Goal: Information Seeking & Learning: Learn about a topic

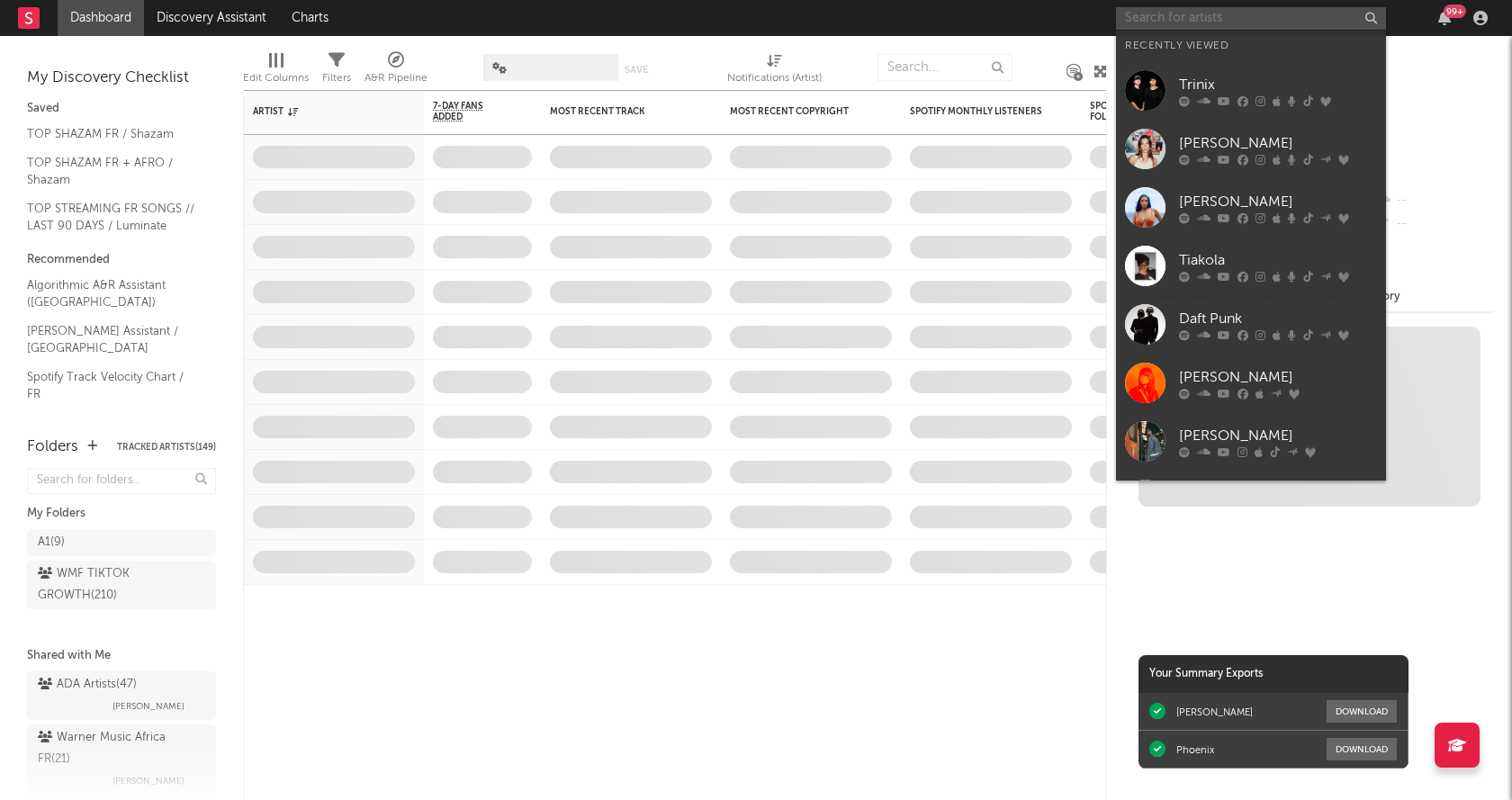
click at [1212, 23] on input "text" at bounding box center [1250, 18] width 270 height 23
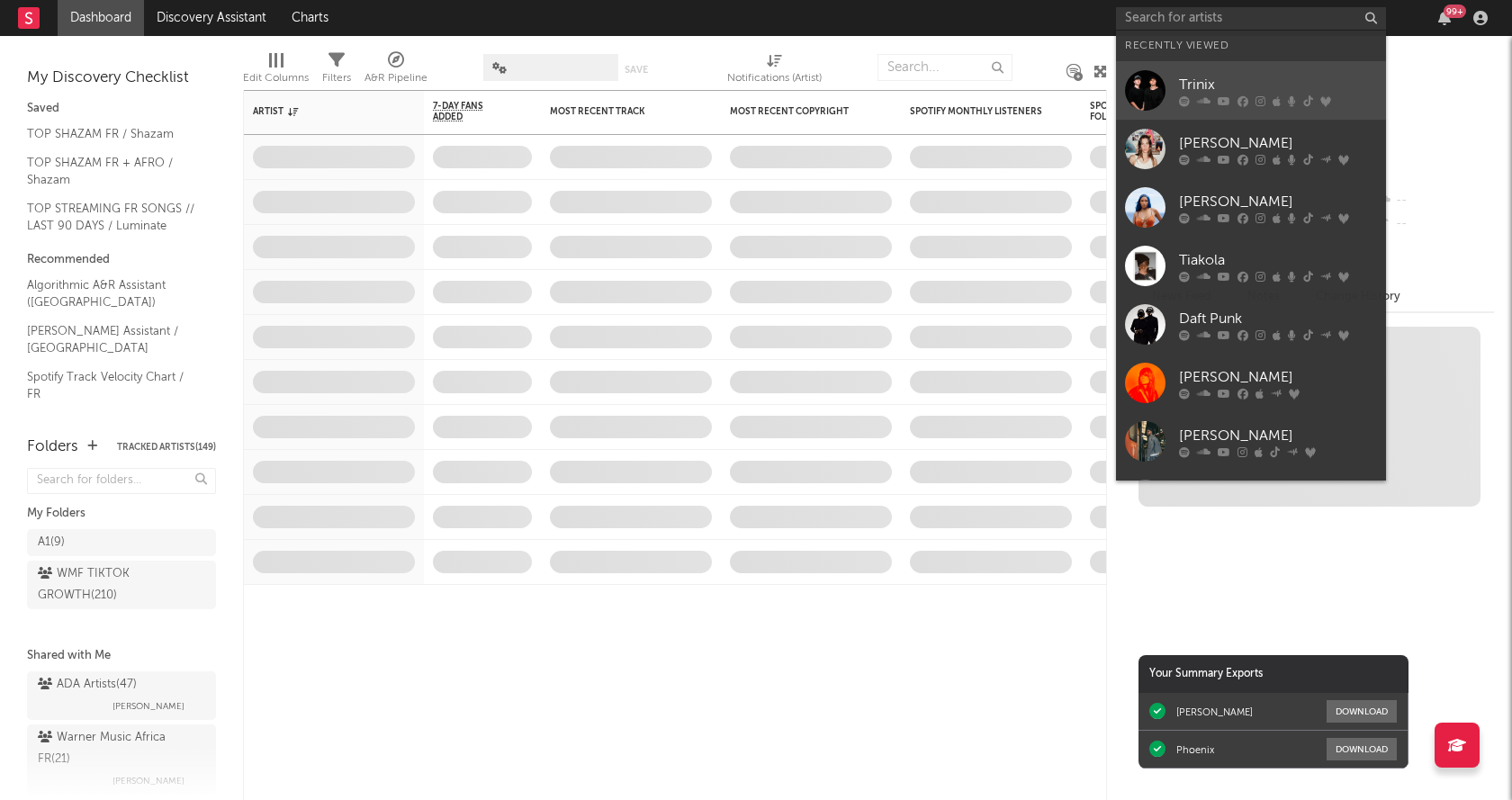
click at [1212, 84] on div "Trinix" at bounding box center [1278, 84] width 198 height 22
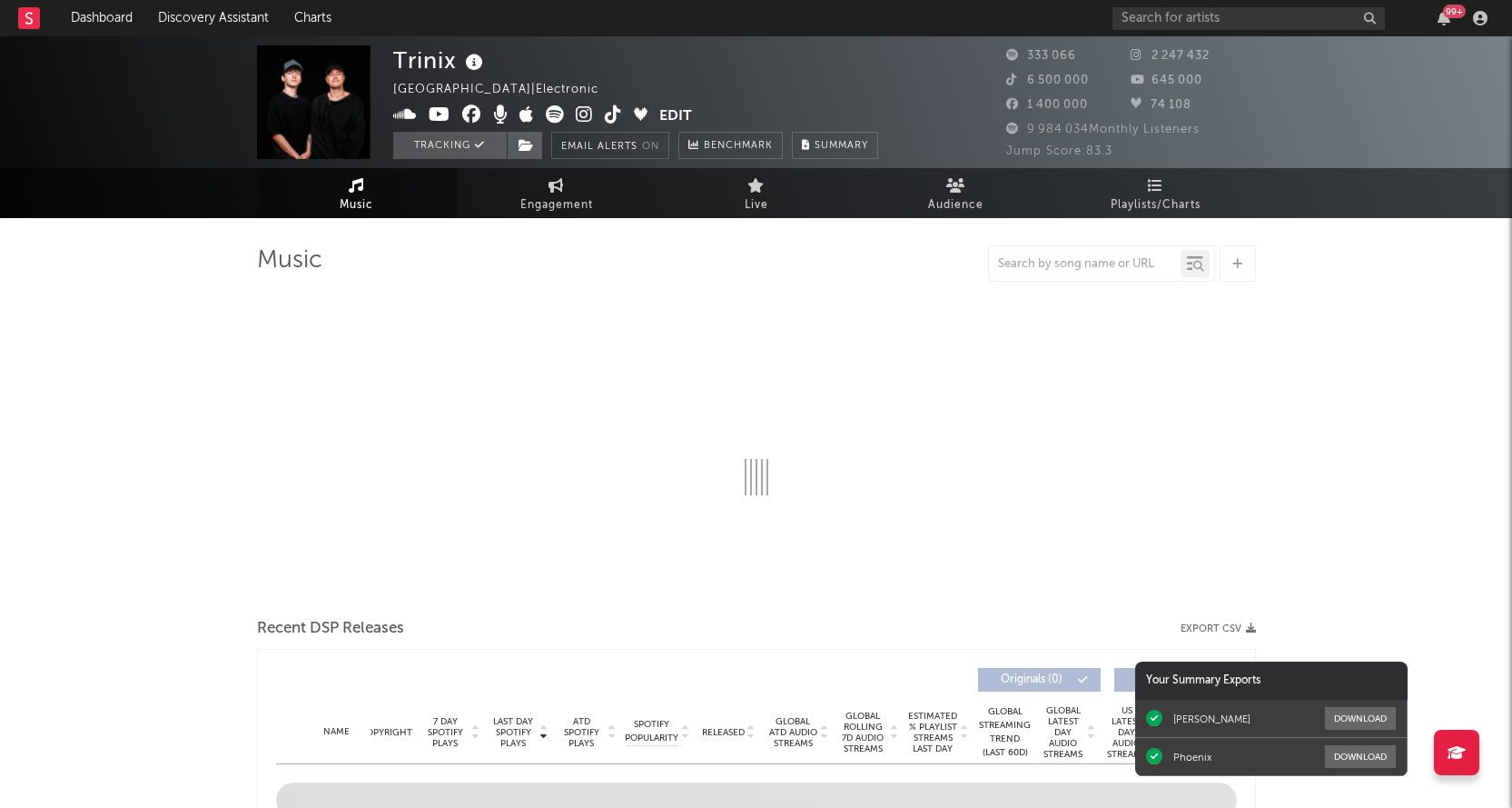
select select "6m"
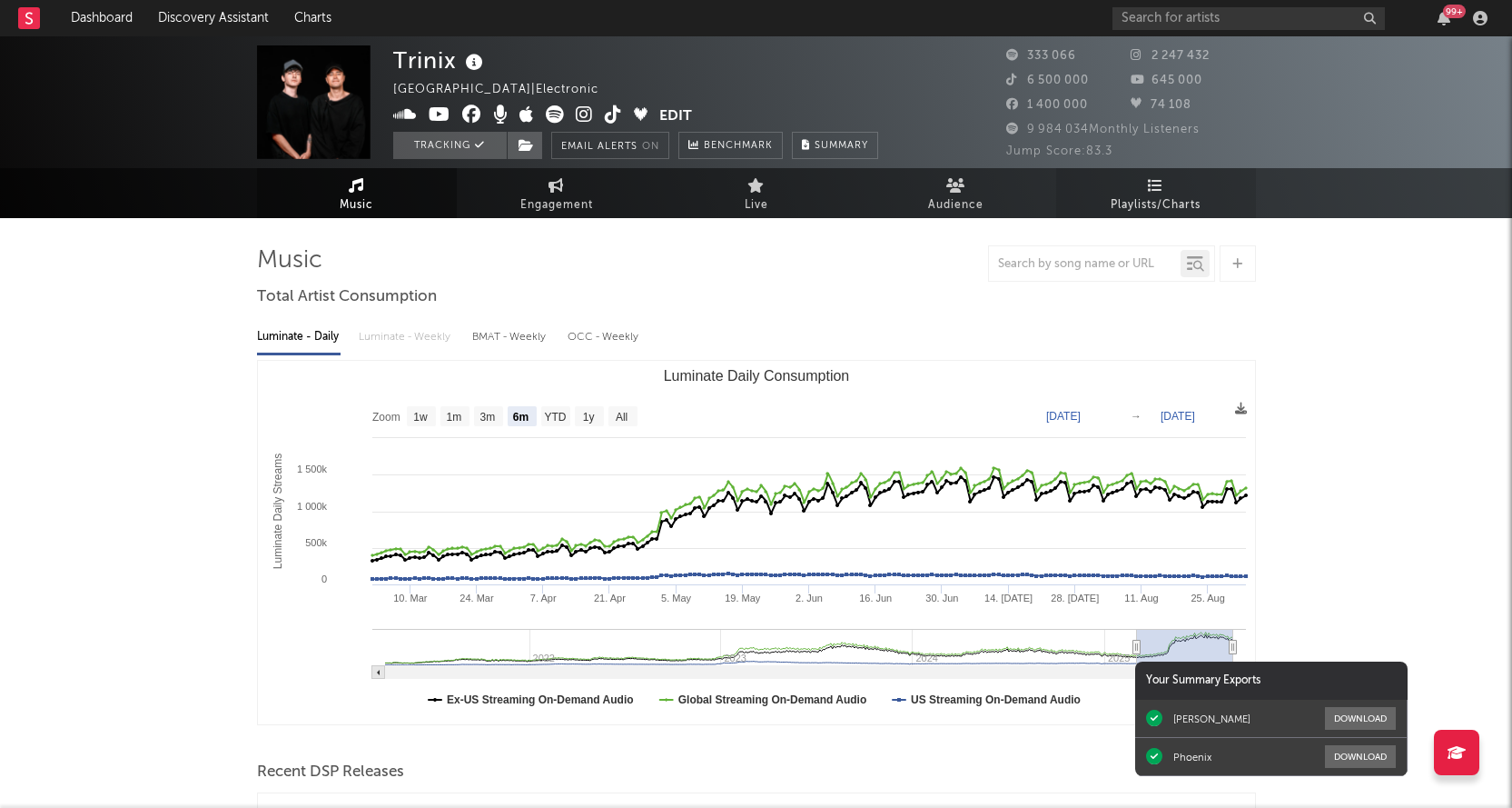
click at [1171, 182] on link "Playlists/Charts" at bounding box center [1156, 193] width 200 height 50
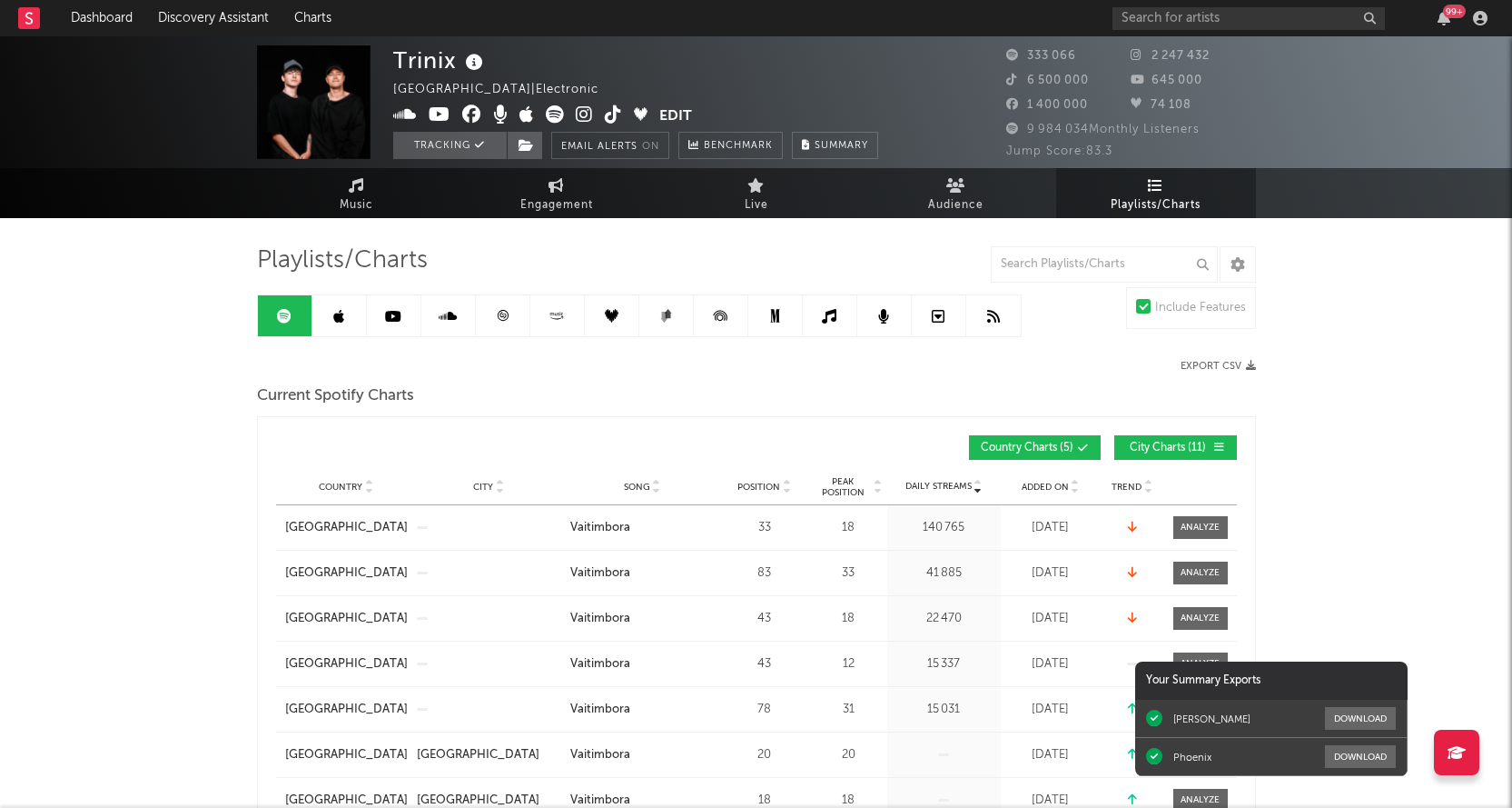
click at [498, 315] on icon at bounding box center [502, 315] width 11 height 11
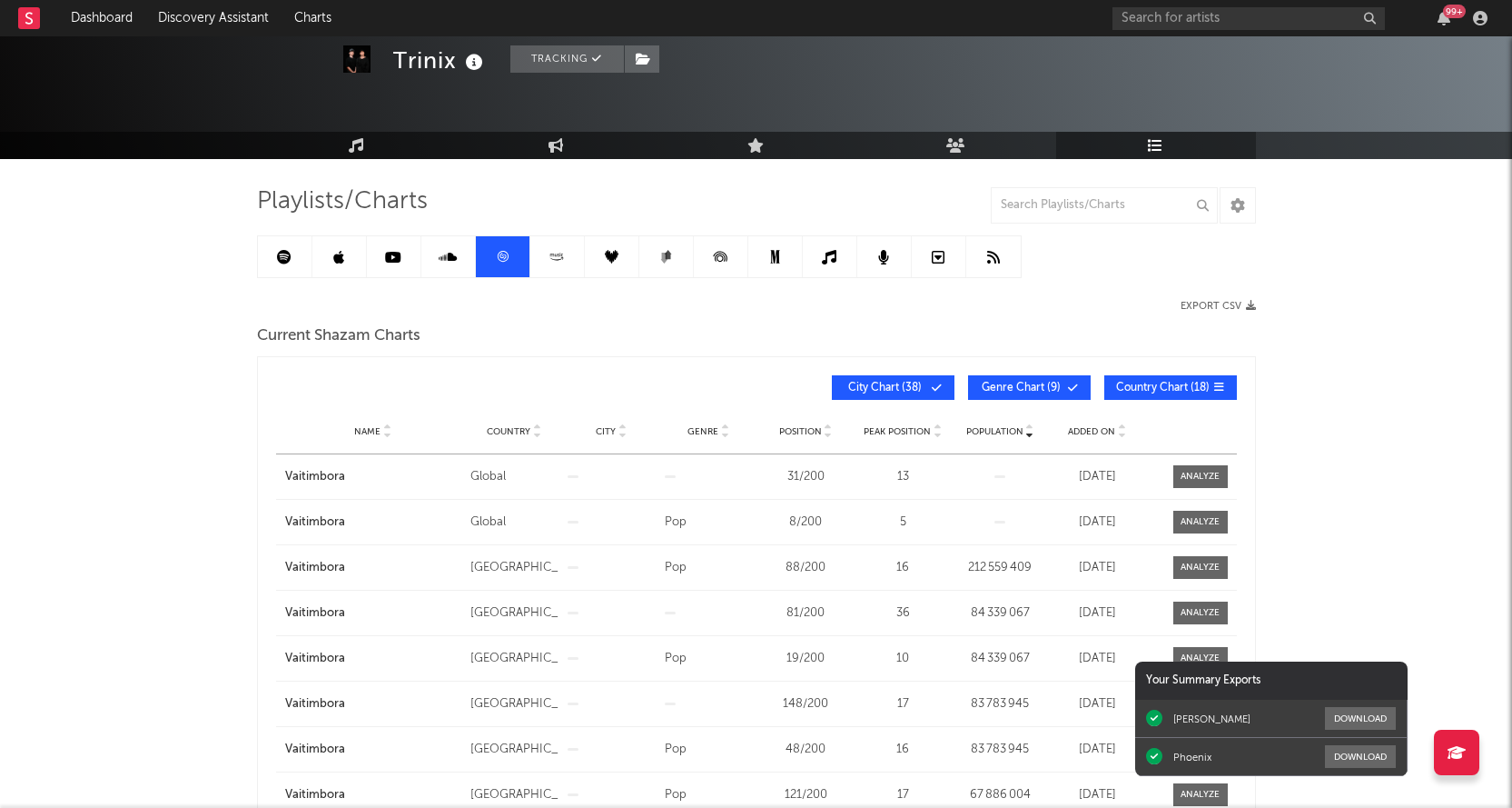
scroll to position [90, 0]
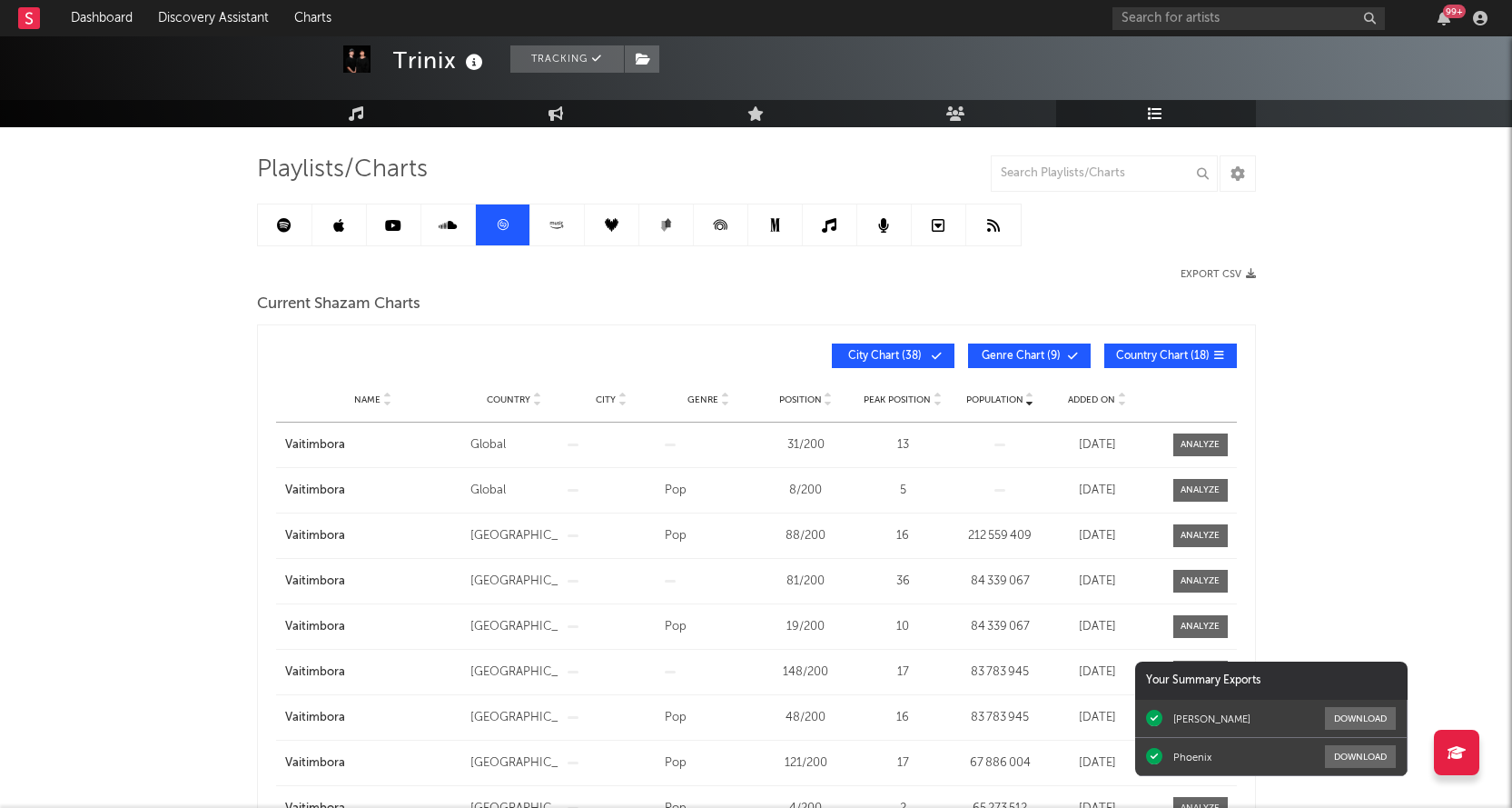
click at [1078, 402] on span "Added On" at bounding box center [1092, 399] width 48 height 11
click at [291, 219] on icon at bounding box center [284, 226] width 15 height 15
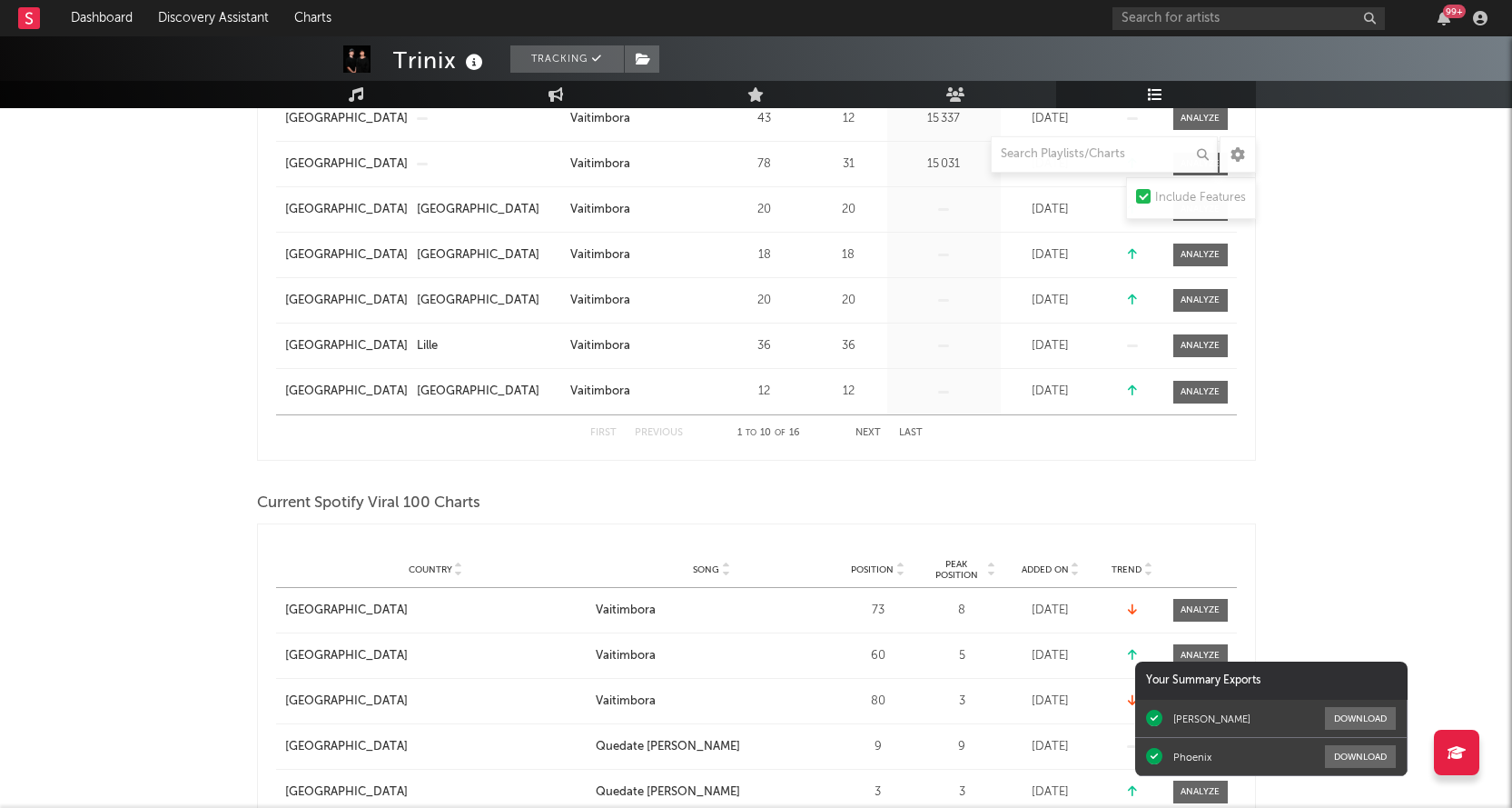
scroll to position [727, 0]
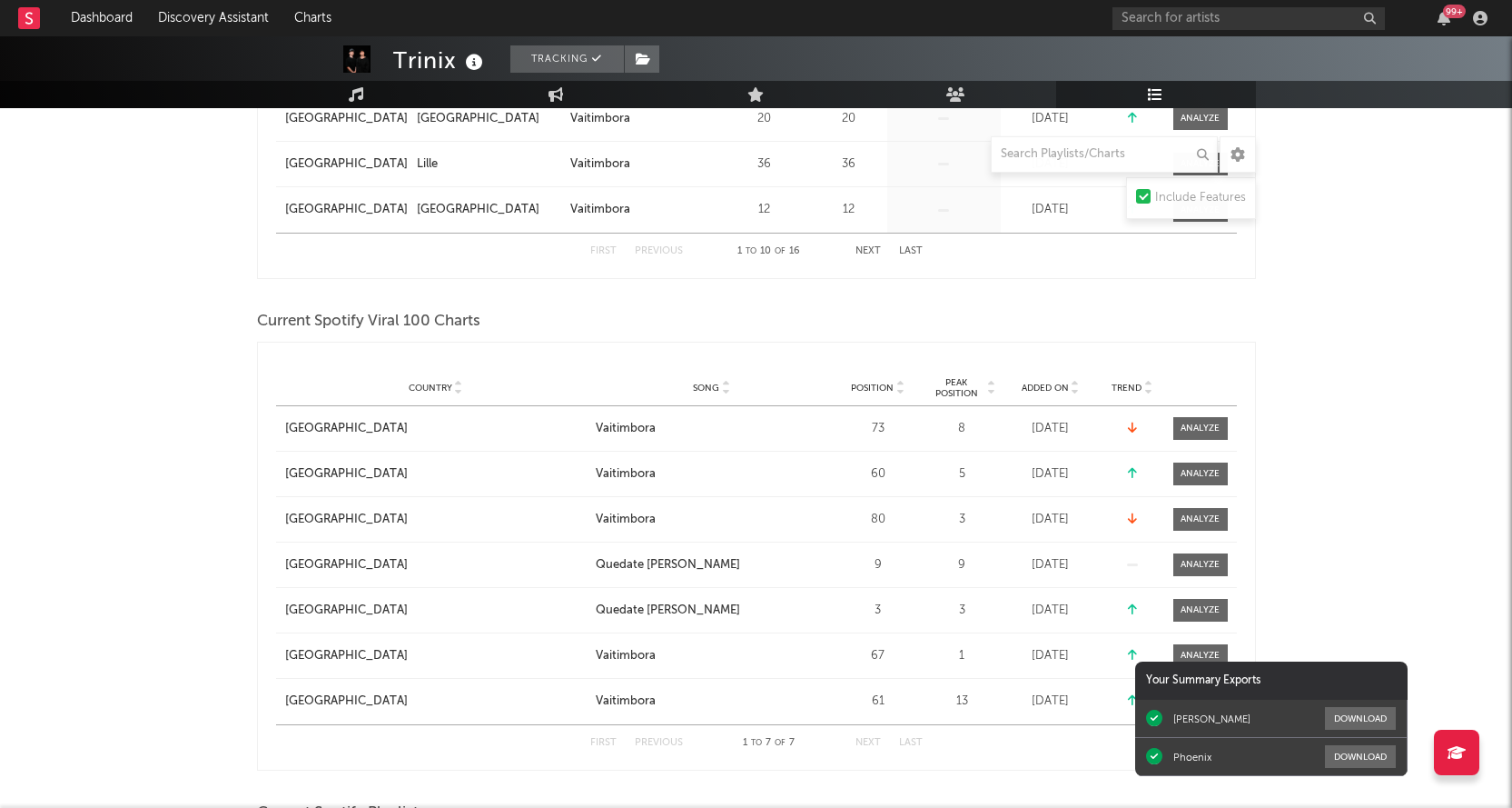
click at [1032, 385] on span "Added On" at bounding box center [1045, 388] width 48 height 11
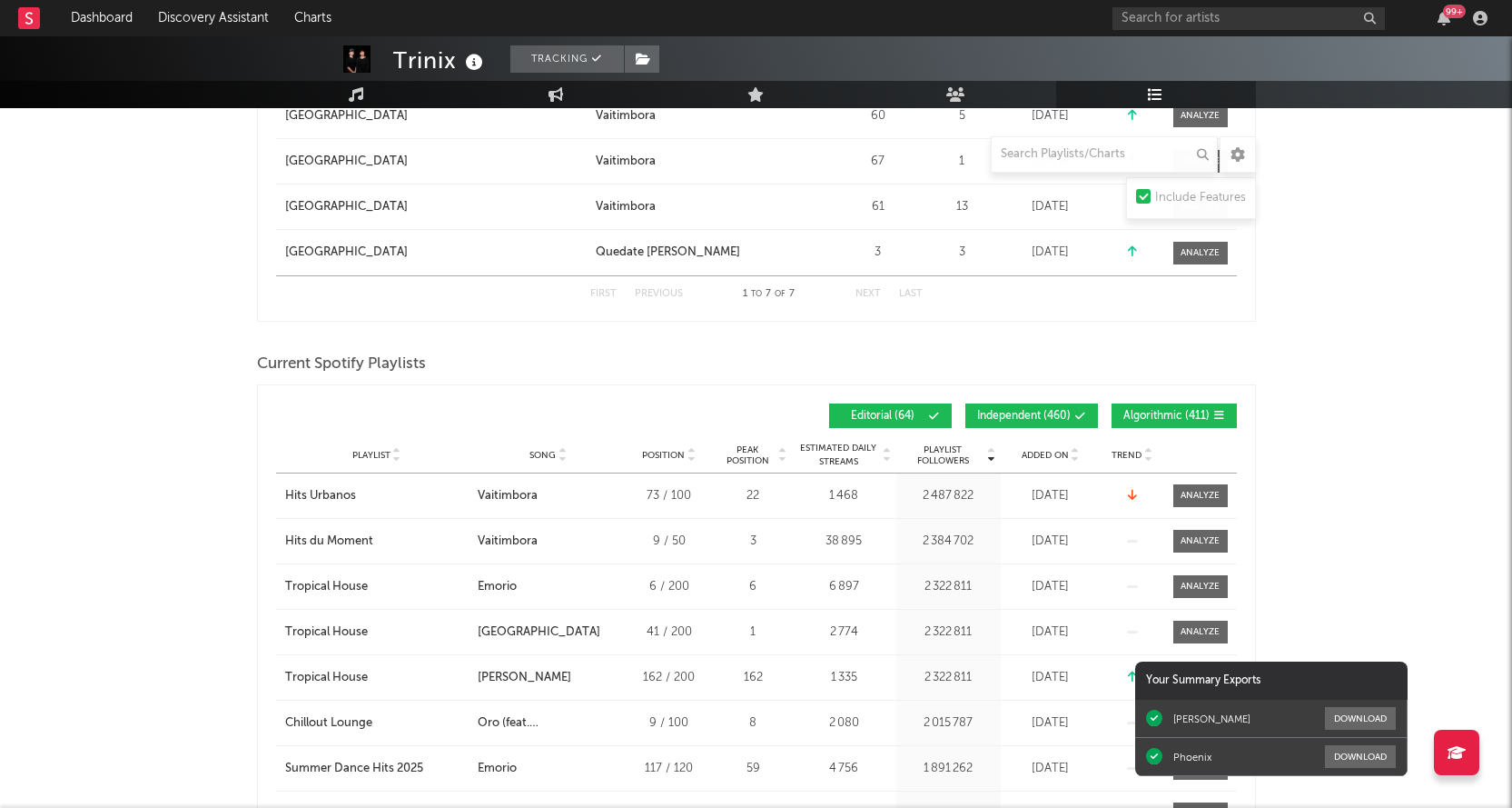
scroll to position [1181, 0]
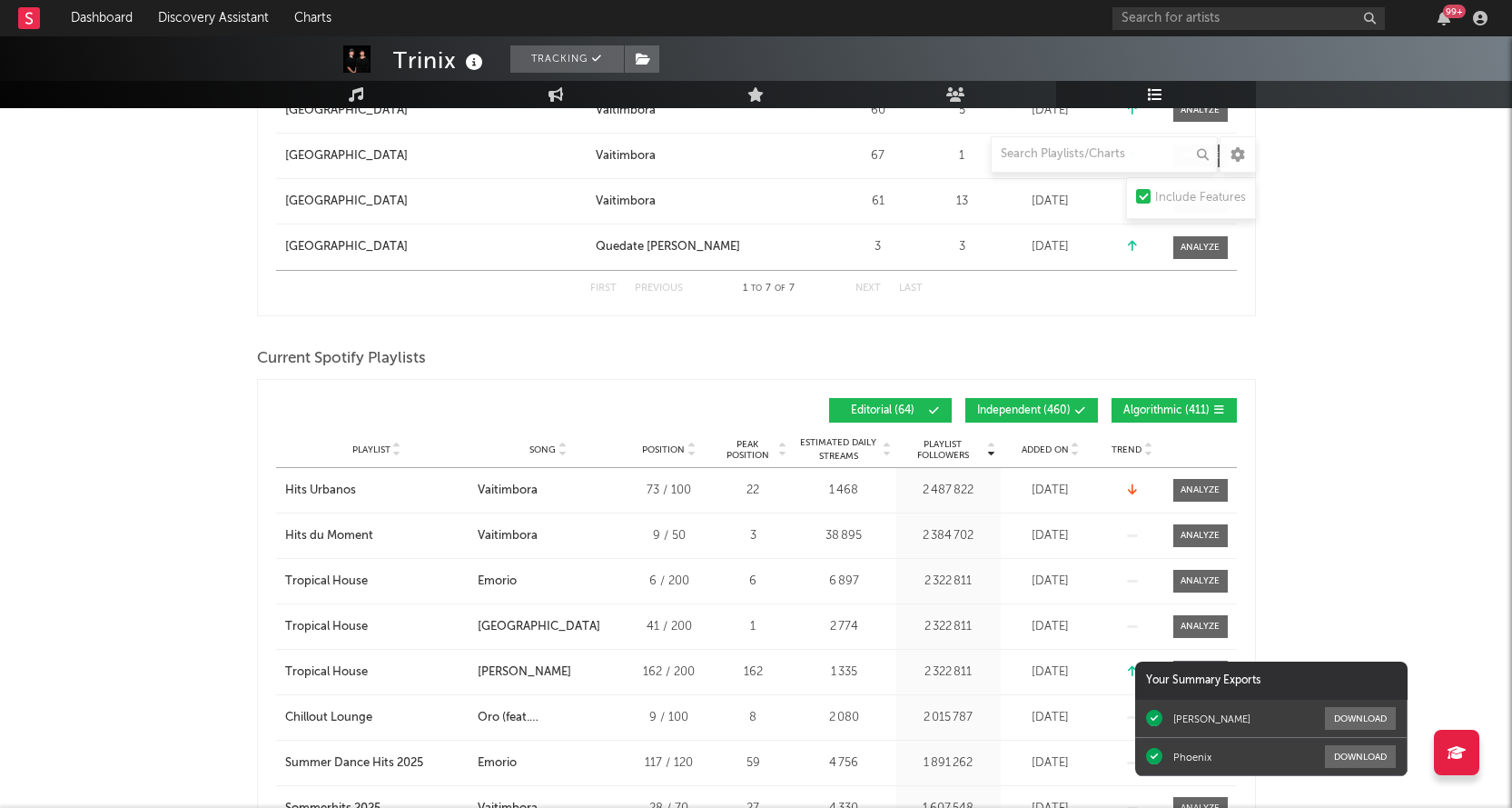
click at [1052, 444] on span "Added On" at bounding box center [1045, 450] width 48 height 11
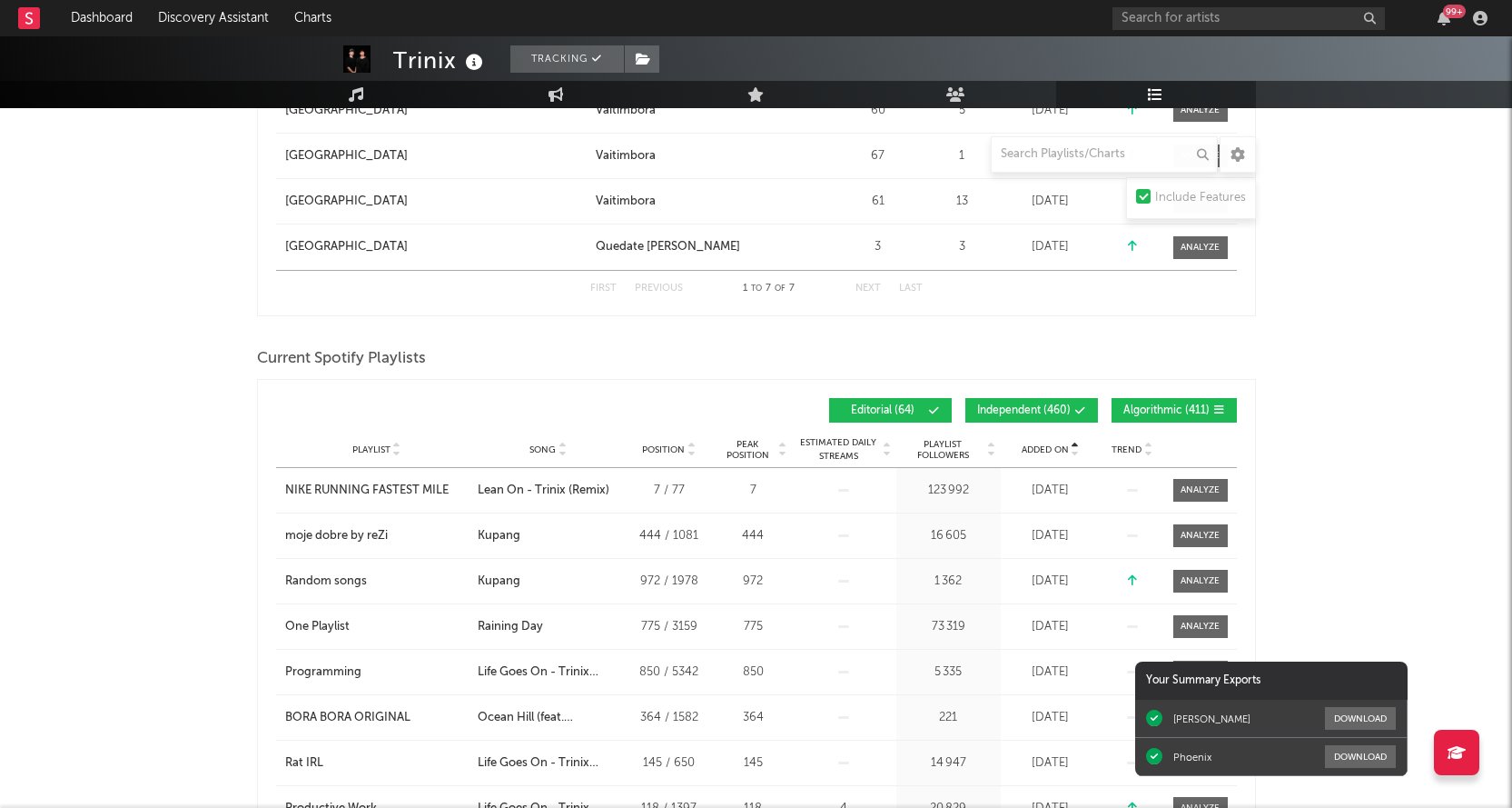
click at [1052, 444] on span "Added On" at bounding box center [1045, 450] width 48 height 11
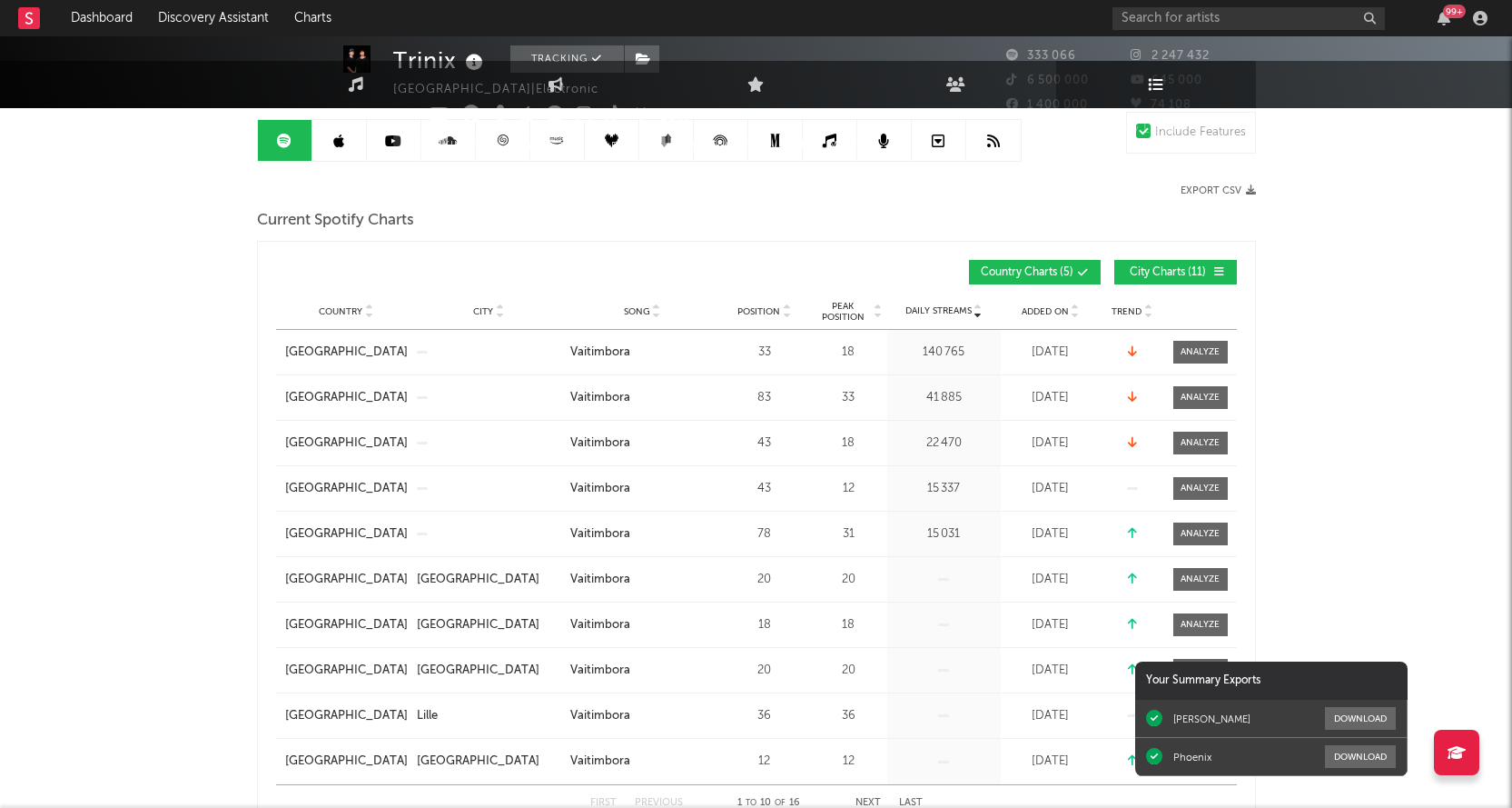
scroll to position [0, 0]
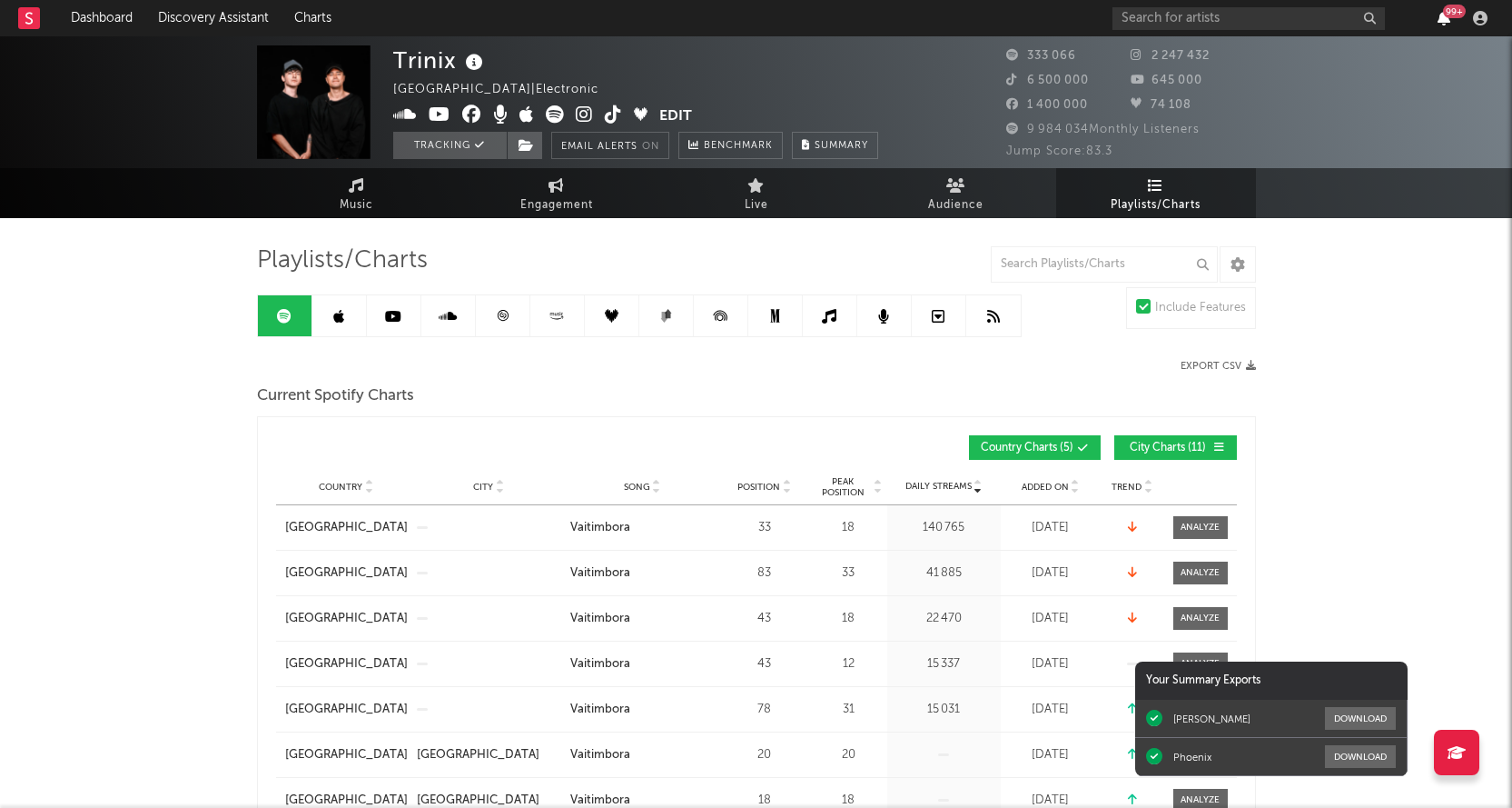
click at [1443, 16] on icon "button" at bounding box center [1443, 18] width 13 height 15
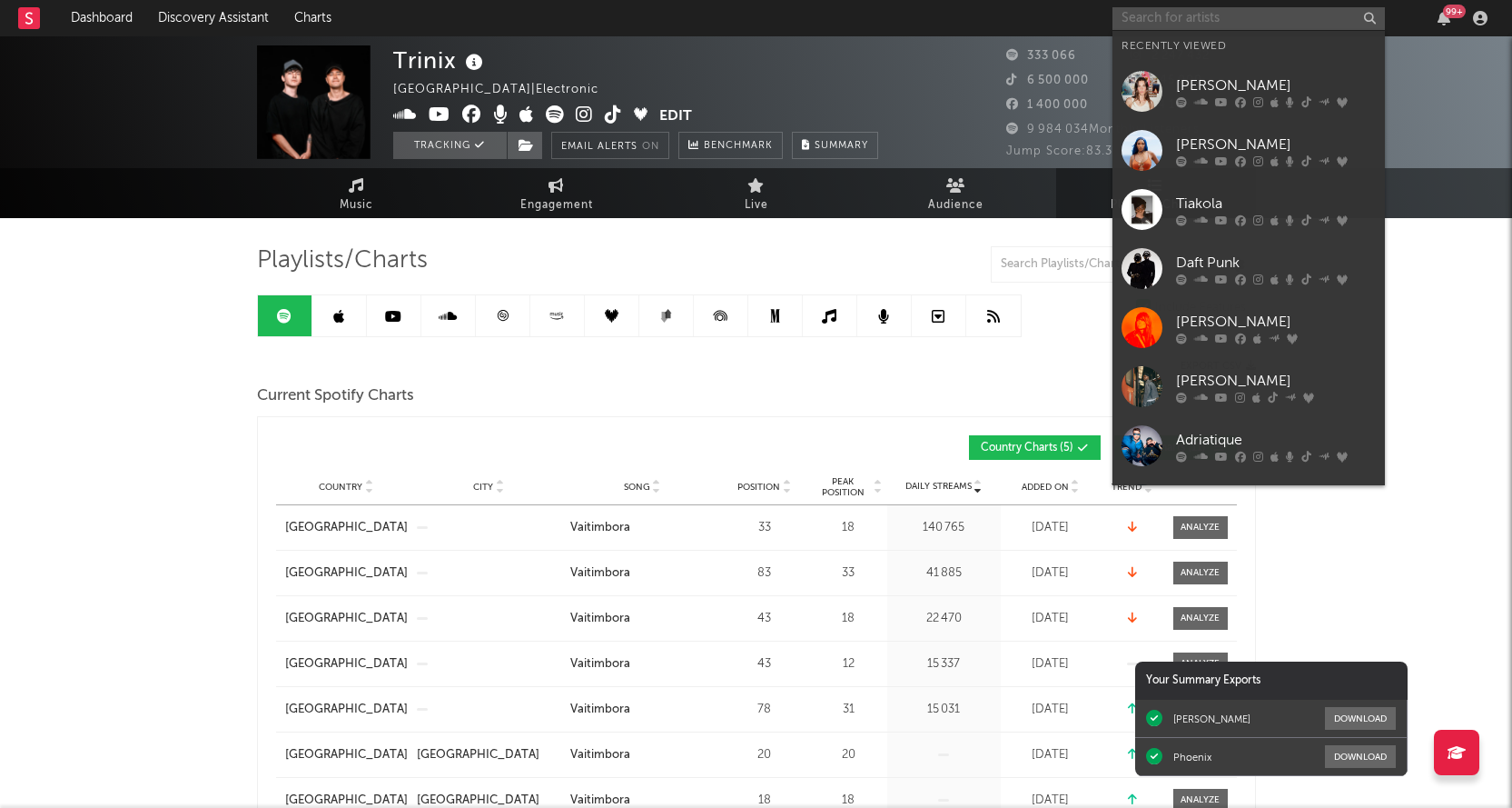
click at [1188, 21] on input "text" at bounding box center [1249, 18] width 272 height 23
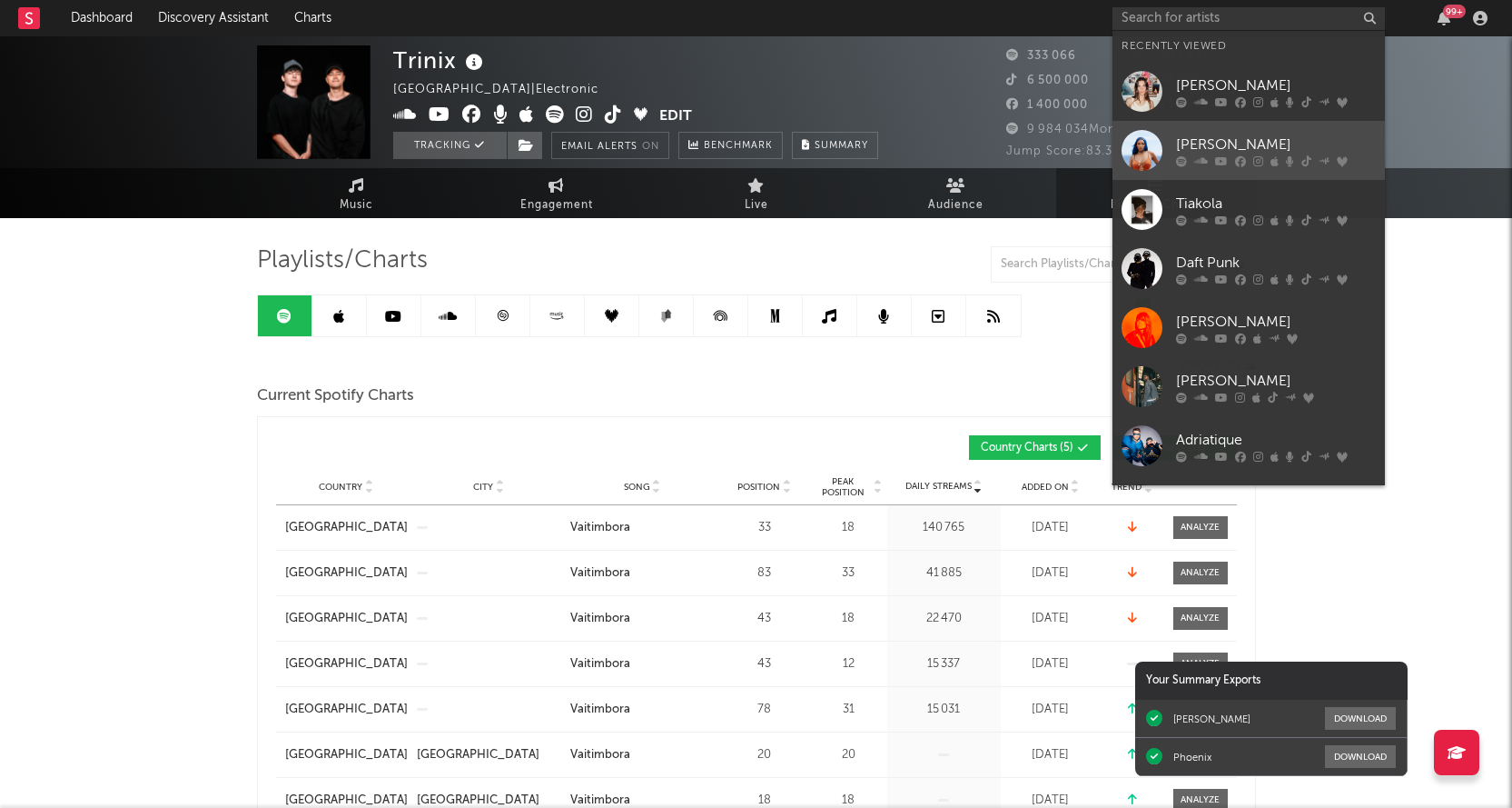
click at [1232, 144] on div "[PERSON_NAME]" at bounding box center [1275, 144] width 200 height 22
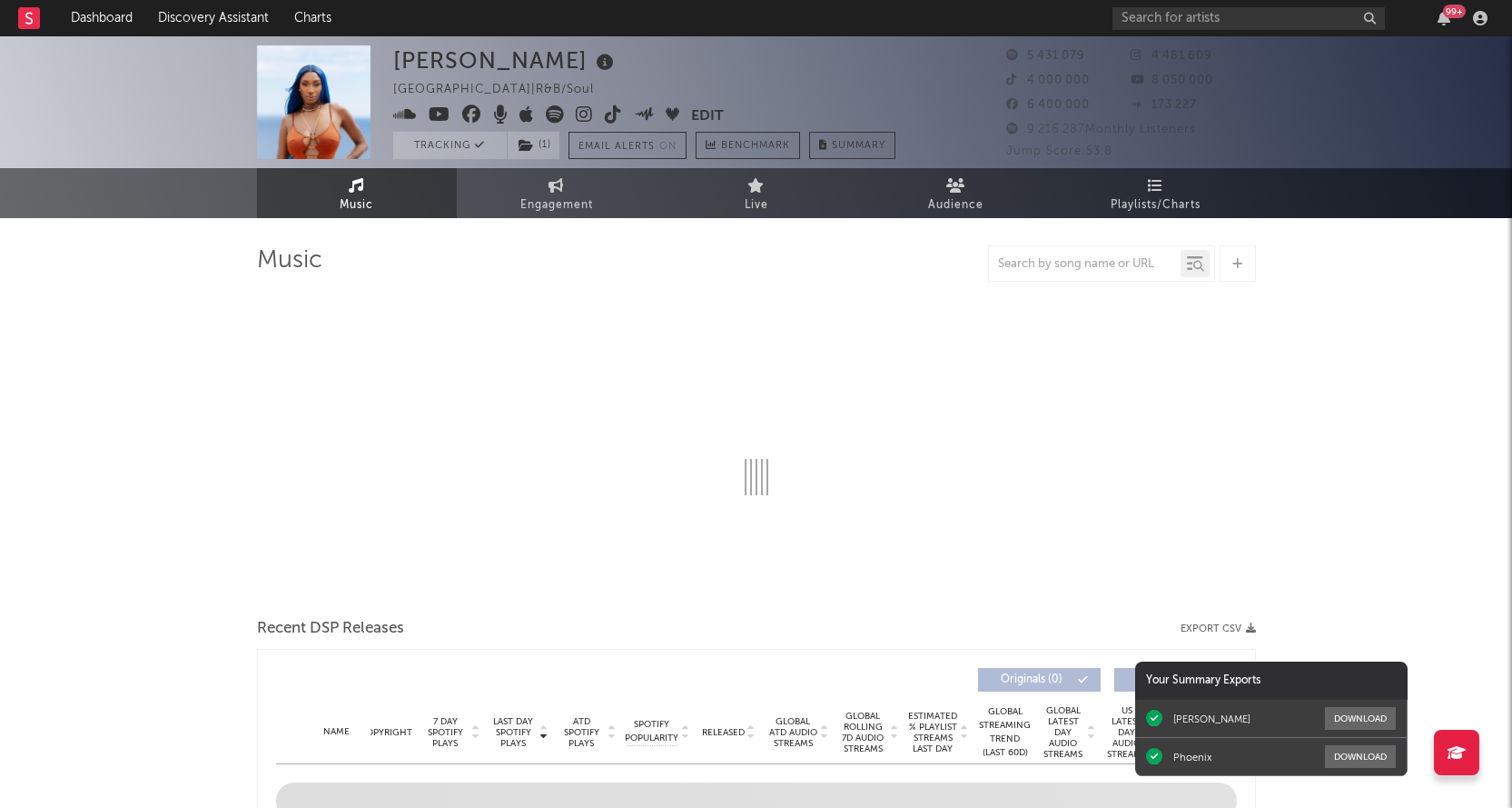
select select "6m"
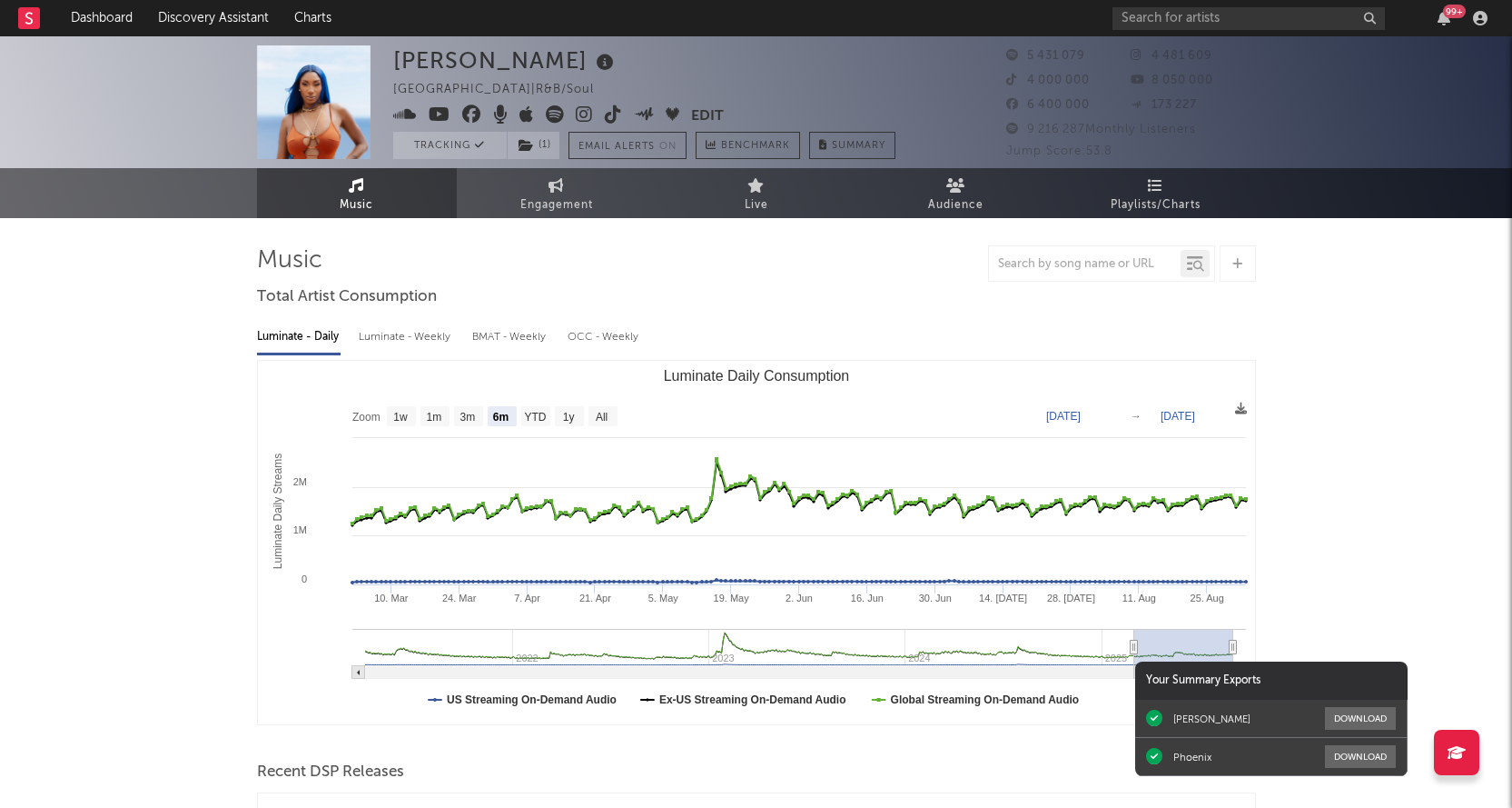
select select "6m"
click at [1148, 195] on span "Playlists/Charts" at bounding box center [1156, 206] width 90 height 22
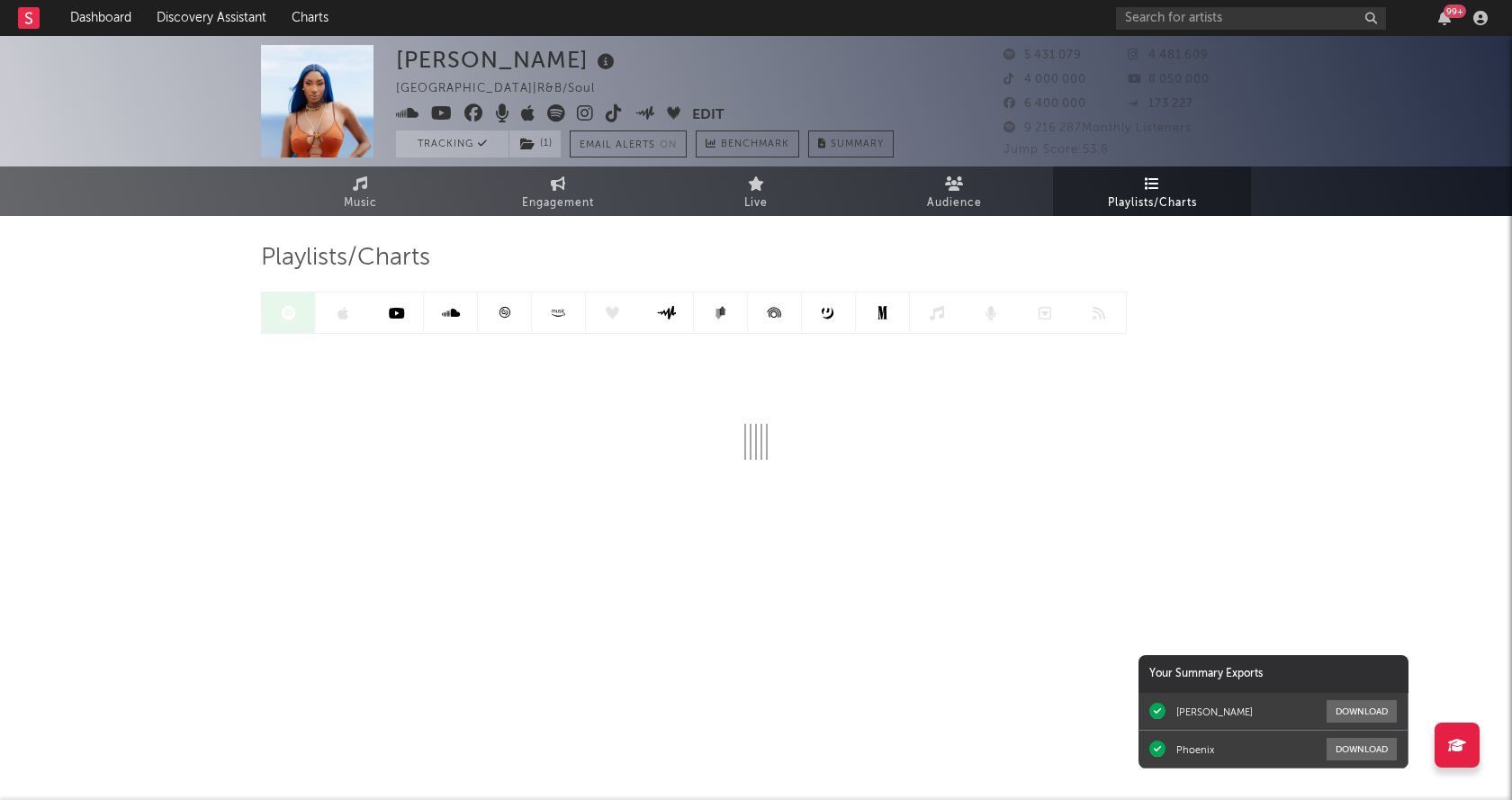
click at [503, 315] on icon at bounding box center [504, 312] width 14 height 14
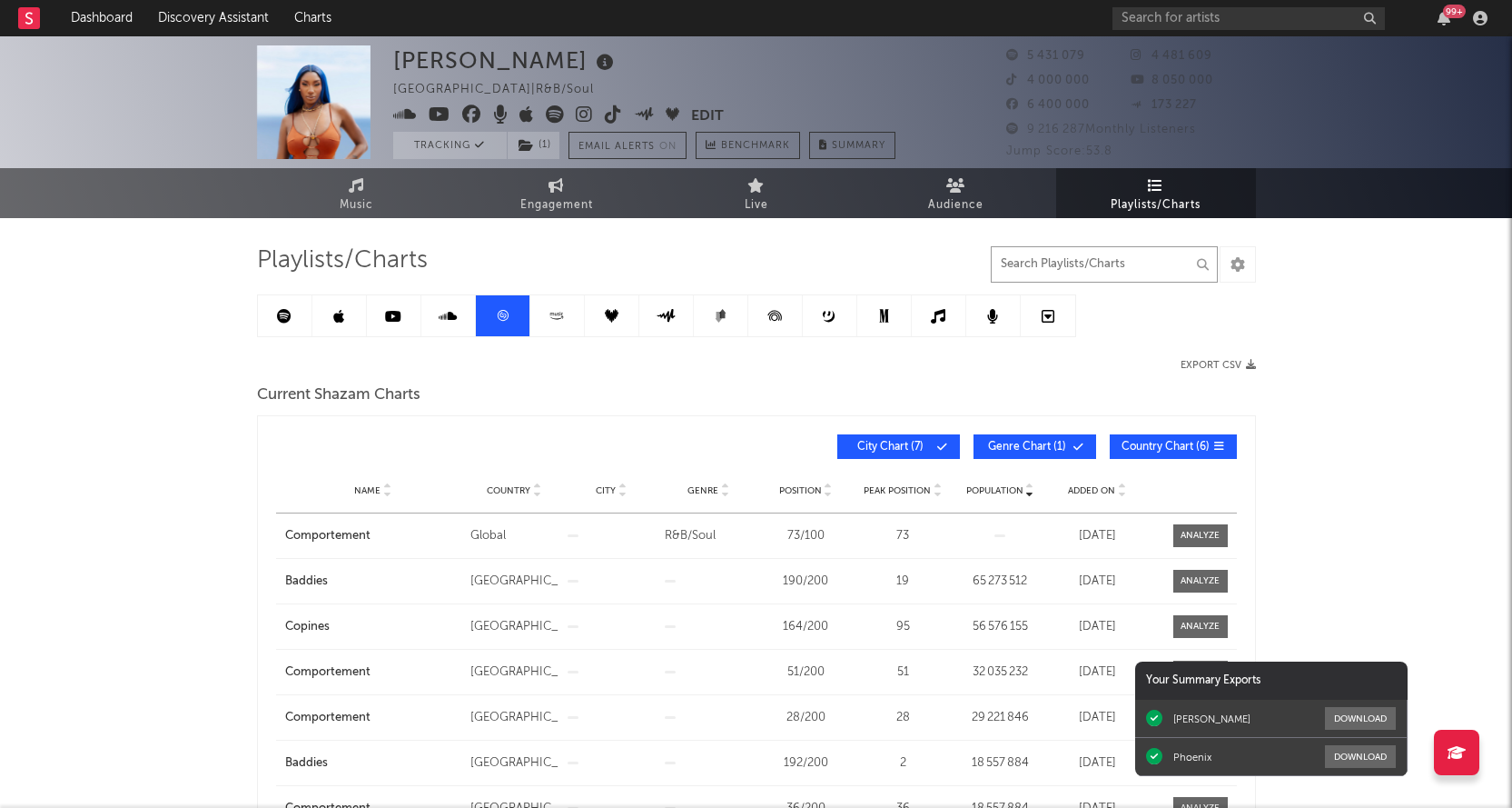
click at [1084, 265] on input "text" at bounding box center [1104, 264] width 227 height 37
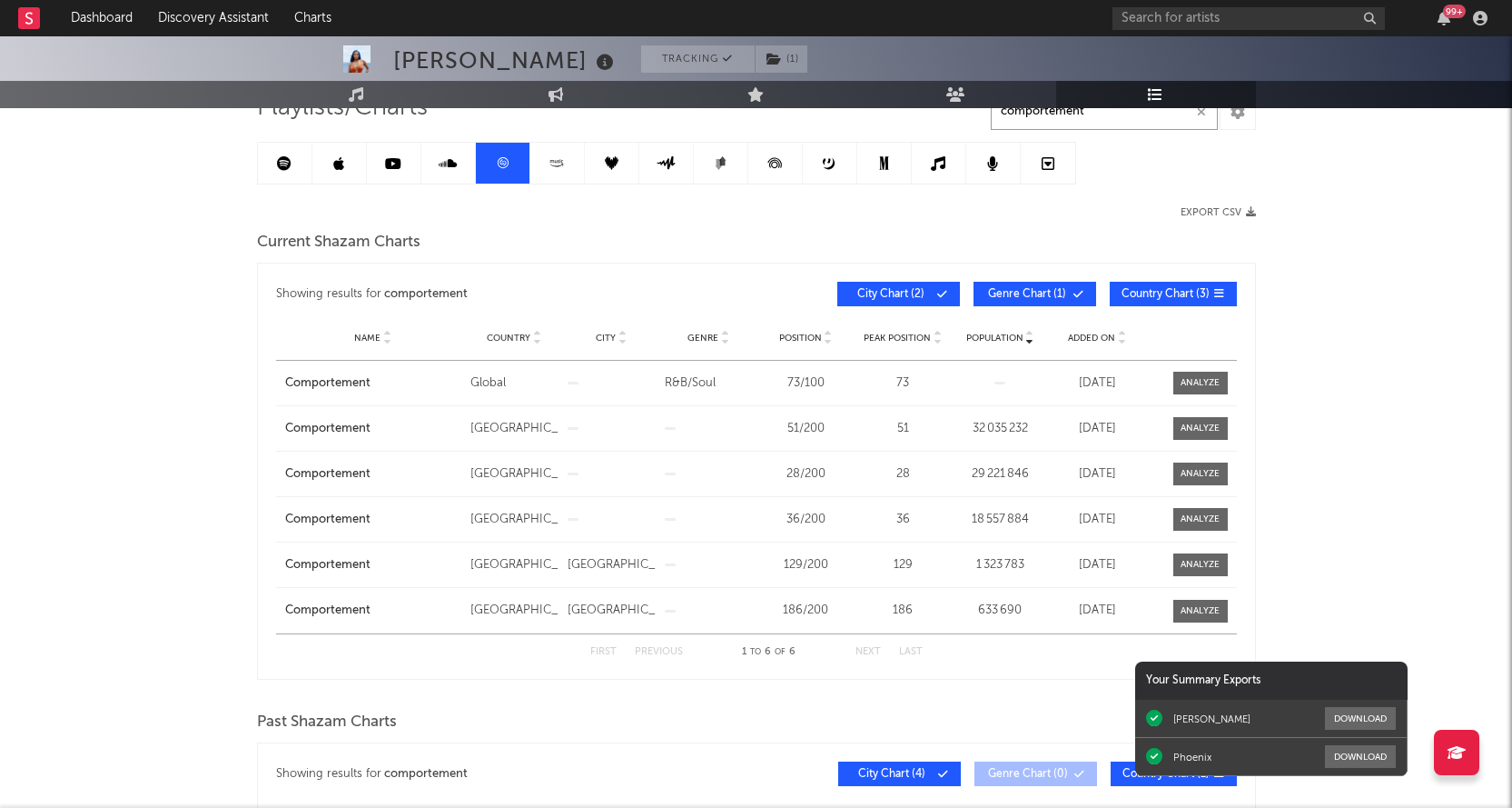
scroll to position [182, 0]
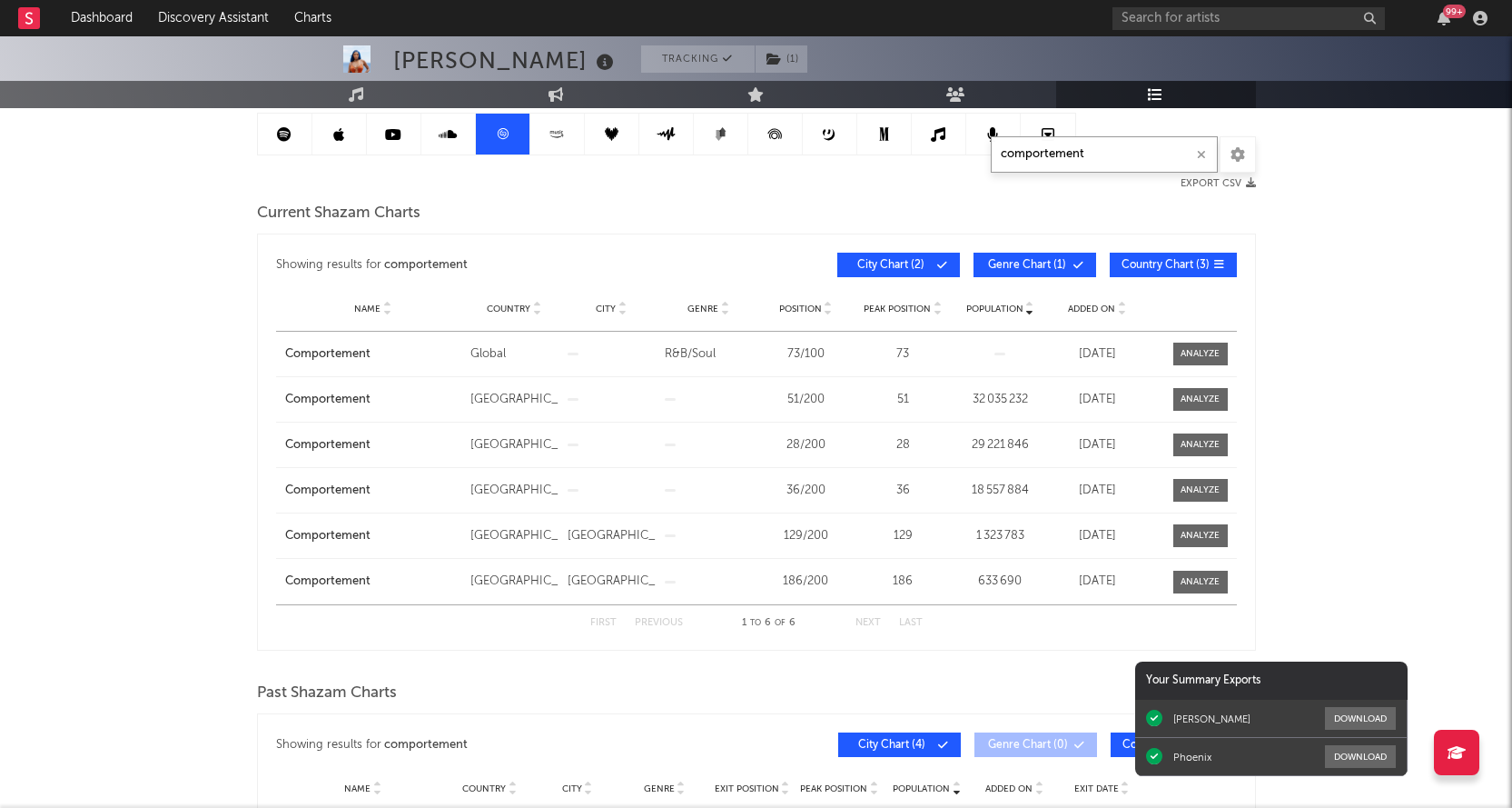
type input "comportement"
click at [240, 193] on div "[PERSON_NAME] Tracking ( 1 ) [GEOGRAPHIC_DATA] | R&B/Soul Edit Tracking ( 1 ) E…" at bounding box center [756, 524] width 1512 height 1339
